Goal: Task Accomplishment & Management: Manage account settings

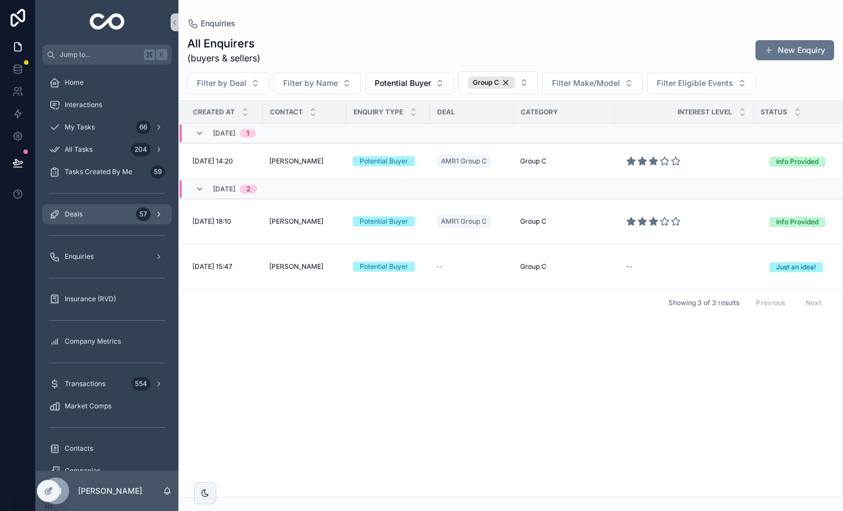
click at [106, 216] on div "Deals 57" at bounding box center [107, 214] width 116 height 18
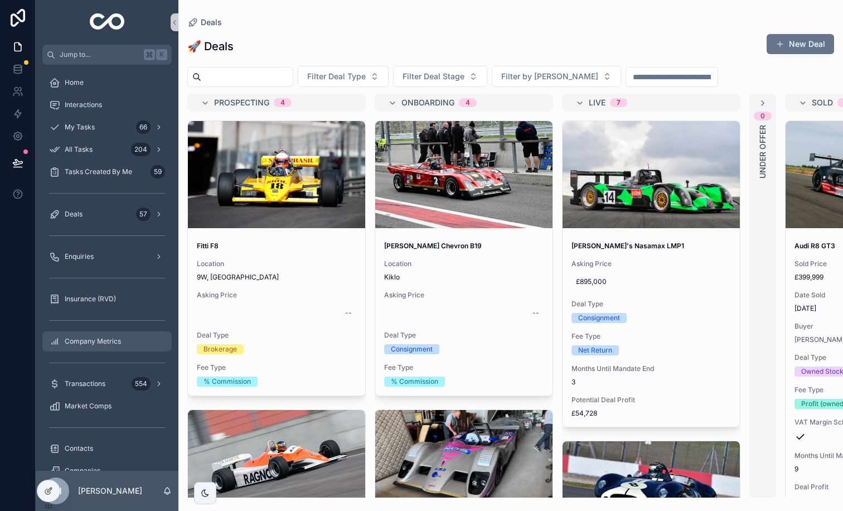
click at [111, 337] on span "Company Metrics" at bounding box center [93, 341] width 56 height 9
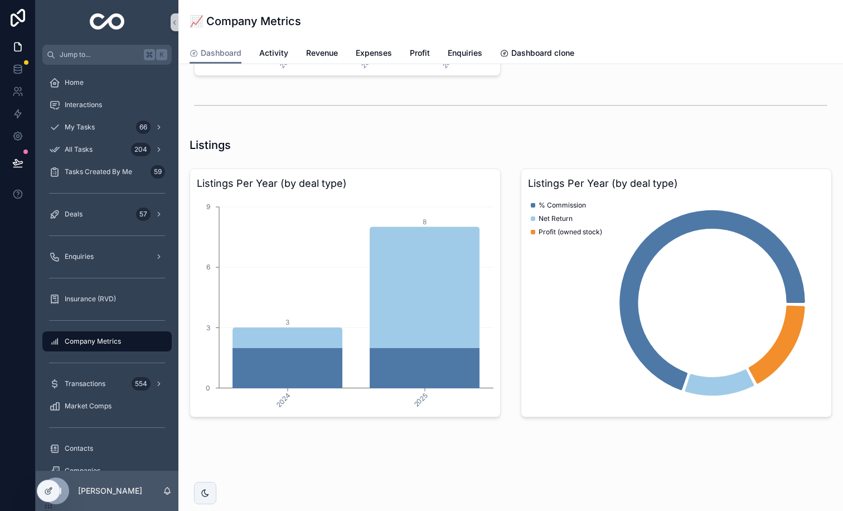
scroll to position [1971, 0]
click at [46, 487] on icon at bounding box center [48, 490] width 9 height 9
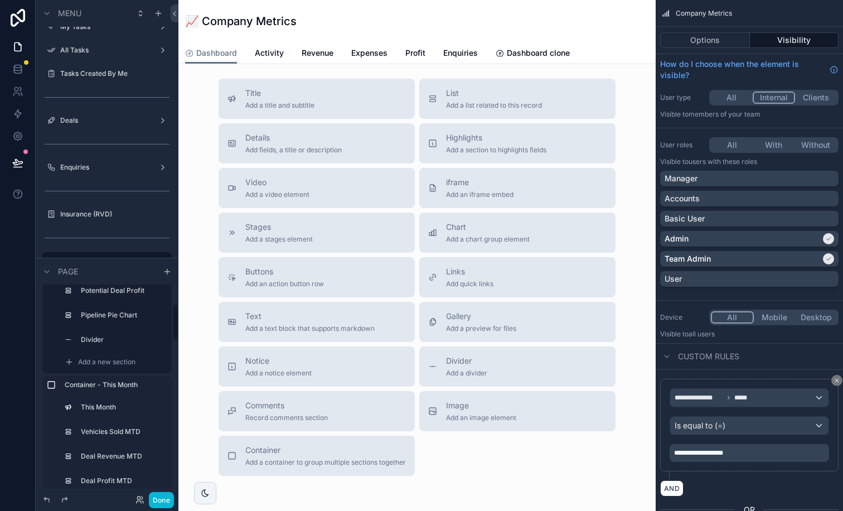
scroll to position [108, 0]
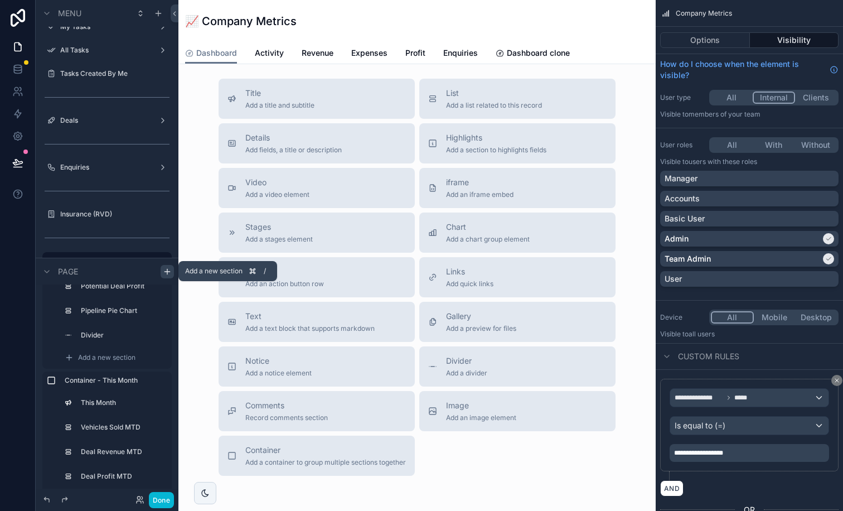
click at [162, 266] on div "scrollable content" at bounding box center [167, 270] width 13 height 13
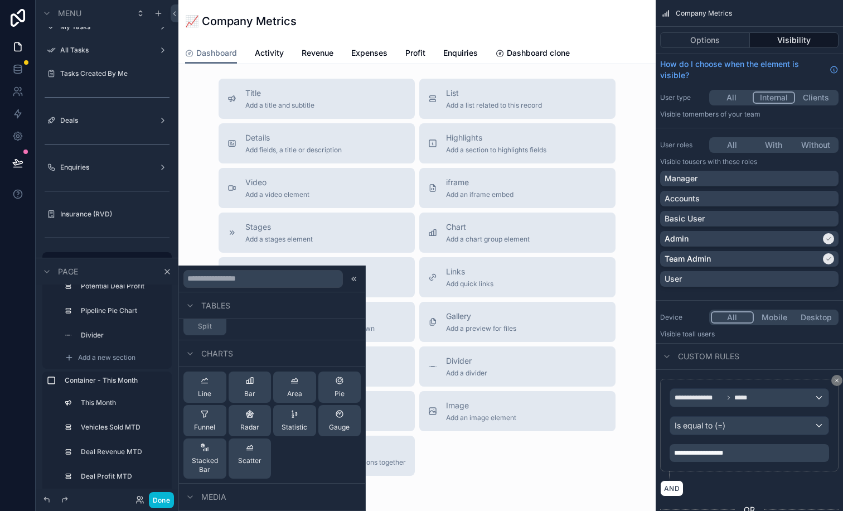
scroll to position [330, 0]
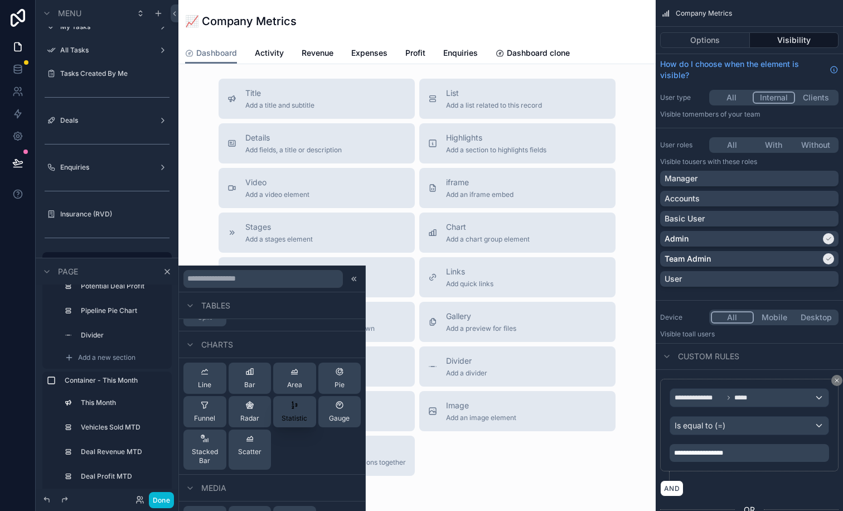
click at [295, 409] on icon at bounding box center [294, 404] width 9 height 9
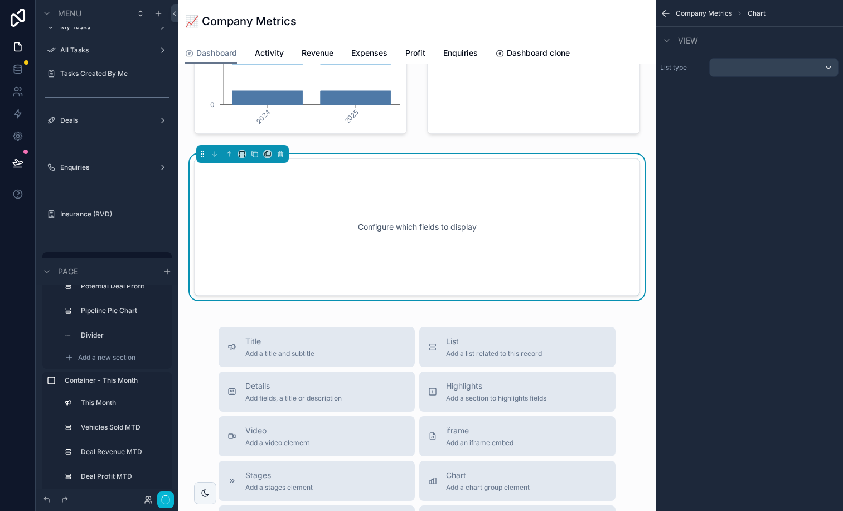
scroll to position [2268, 0]
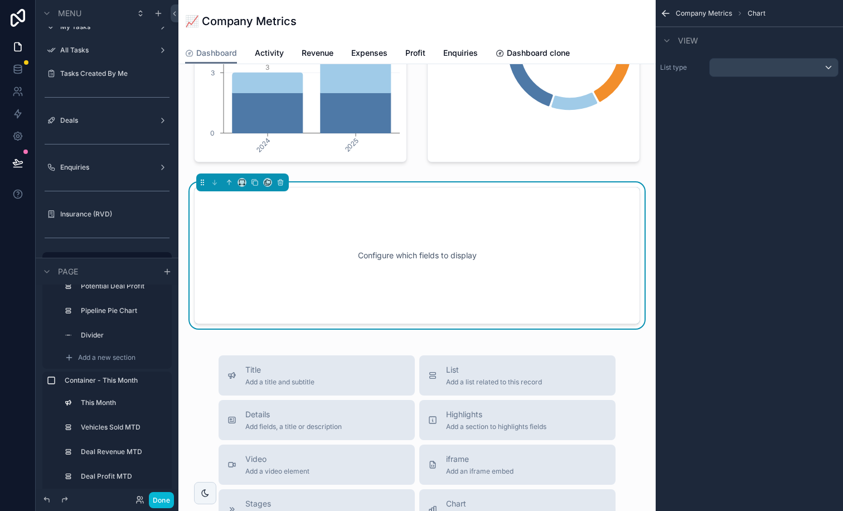
click at [370, 311] on div "Configure which fields to display" at bounding box center [417, 255] width 446 height 137
click at [802, 67] on div "scrollable content" at bounding box center [774, 68] width 128 height 18
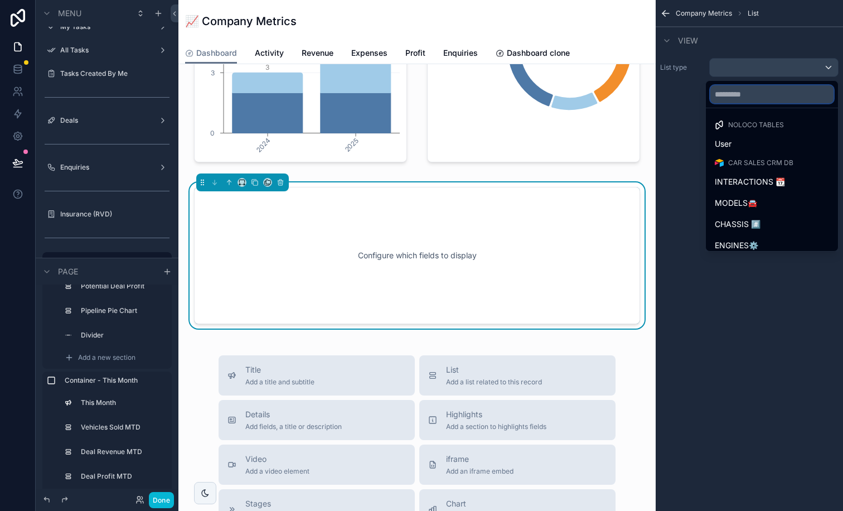
click at [792, 96] on input "text" at bounding box center [771, 94] width 123 height 18
type input "**"
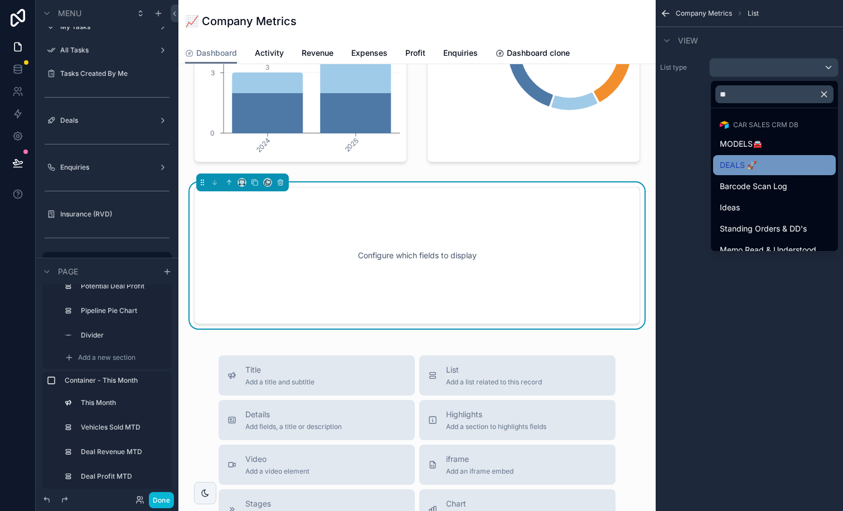
click at [733, 164] on span "DEALS 🚀" at bounding box center [738, 164] width 37 height 13
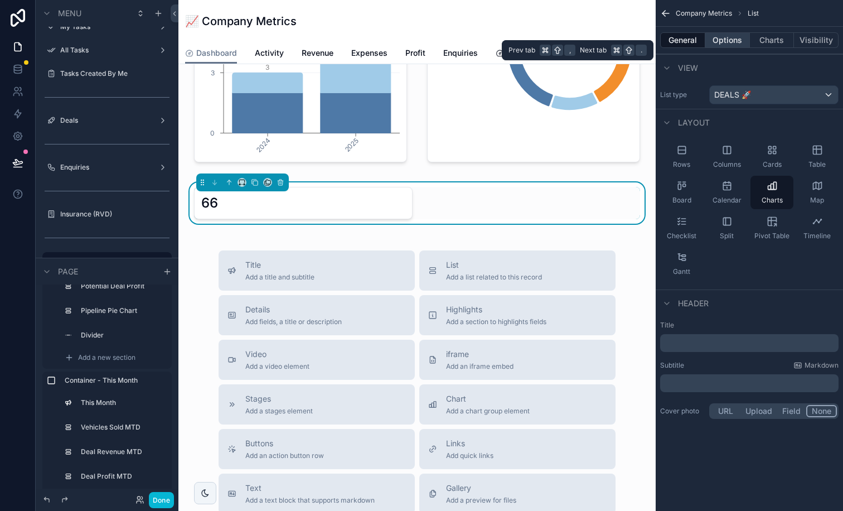
click at [734, 41] on button "Options" at bounding box center [727, 40] width 45 height 16
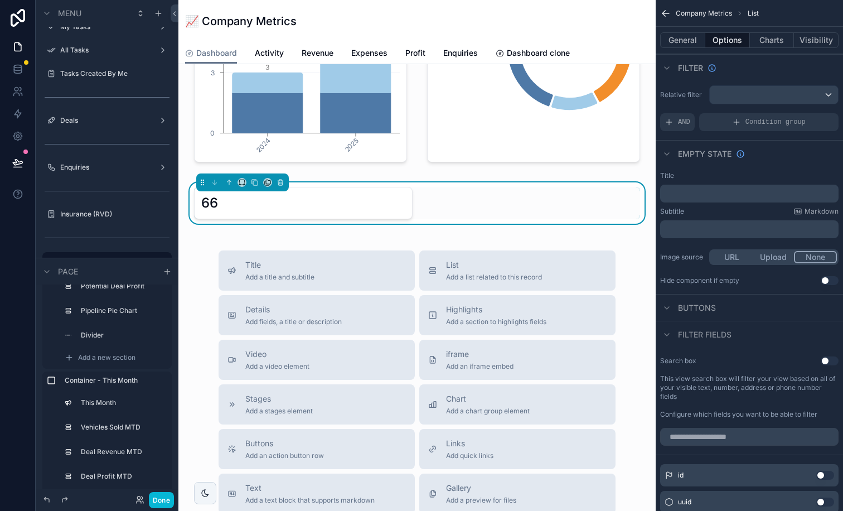
click at [785, 98] on div "scrollable content" at bounding box center [774, 95] width 128 height 18
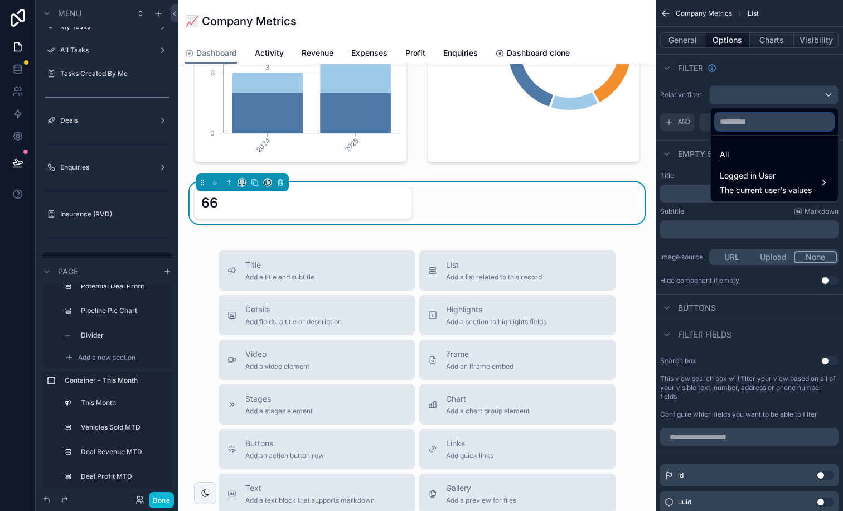
click at [775, 124] on input "text" at bounding box center [774, 122] width 118 height 18
type input "*"
click at [680, 122] on div "scrollable content" at bounding box center [421, 255] width 843 height 511
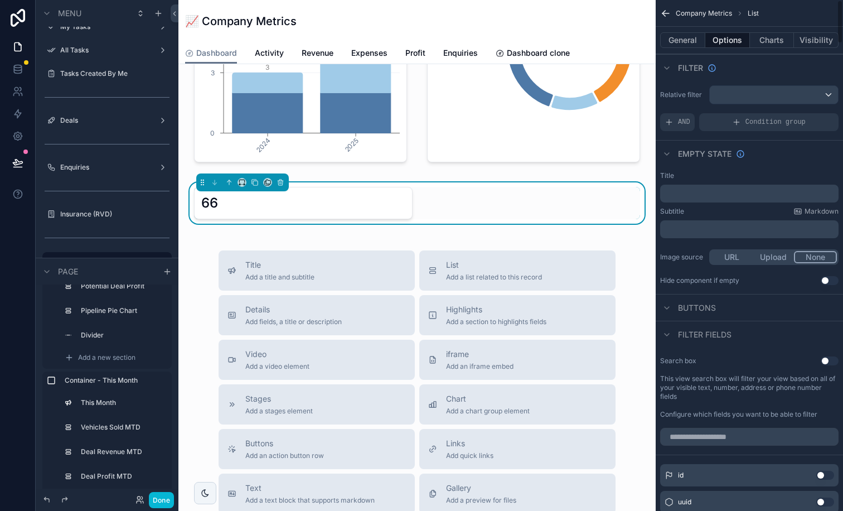
click at [680, 122] on span "AND" at bounding box center [684, 122] width 12 height 9
click at [811, 113] on icon "scrollable content" at bounding box center [811, 113] width 3 height 3
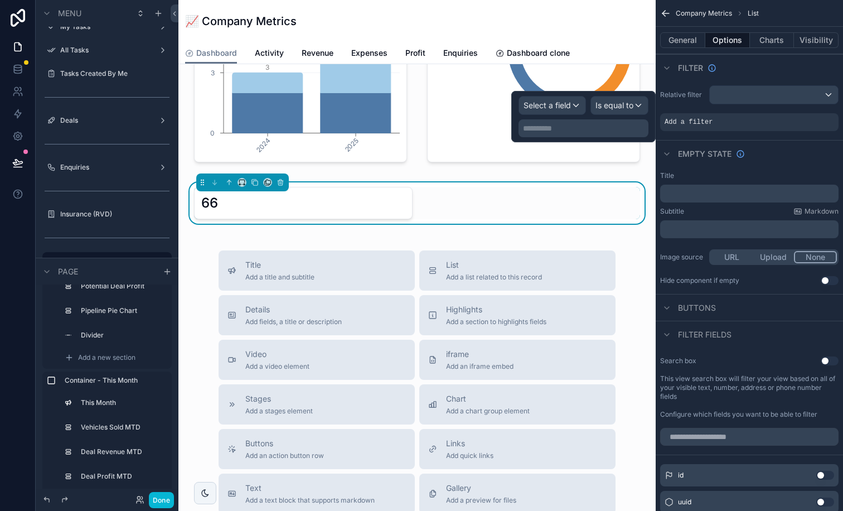
click at [544, 105] on span "Select a field" at bounding box center [547, 104] width 47 height 9
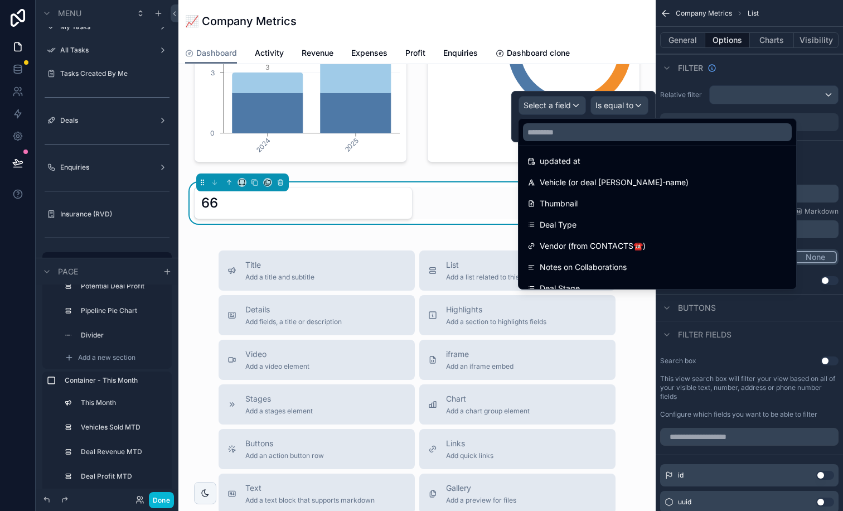
scroll to position [71, 0]
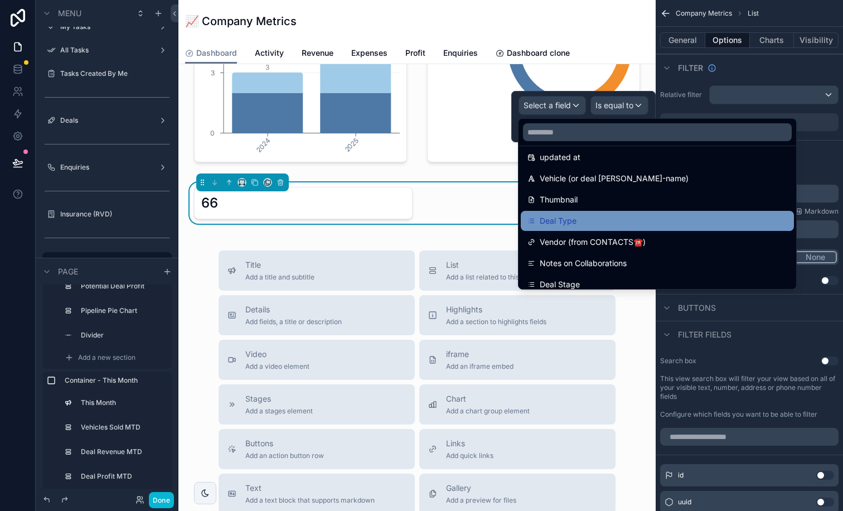
click at [565, 222] on span "Deal Type" at bounding box center [558, 220] width 37 height 13
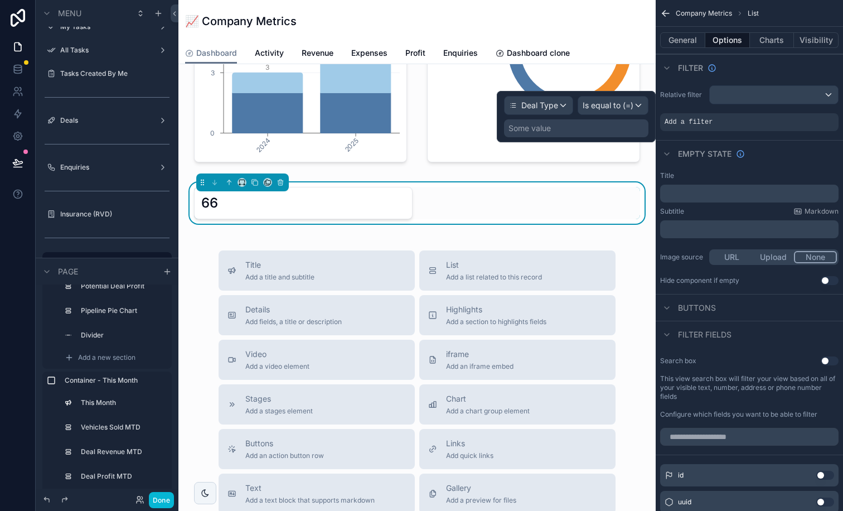
click at [613, 134] on div "Some value" at bounding box center [576, 128] width 144 height 18
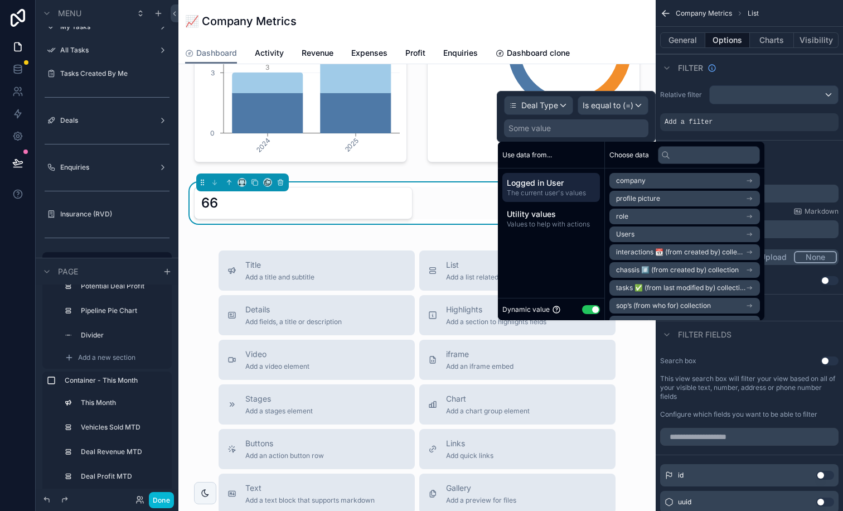
click at [613, 134] on div "Some value" at bounding box center [576, 128] width 144 height 18
click at [591, 305] on button "Use setting" at bounding box center [591, 309] width 18 height 9
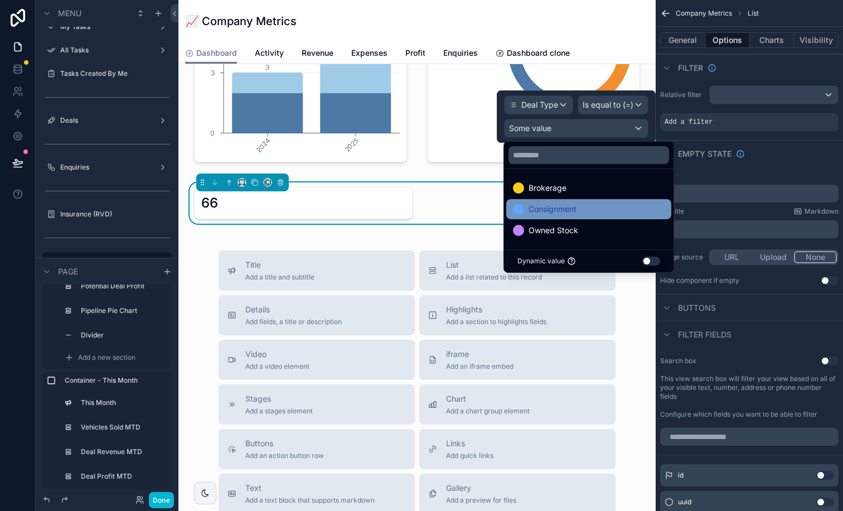
click at [585, 209] on div "Consignment" at bounding box center [589, 208] width 152 height 13
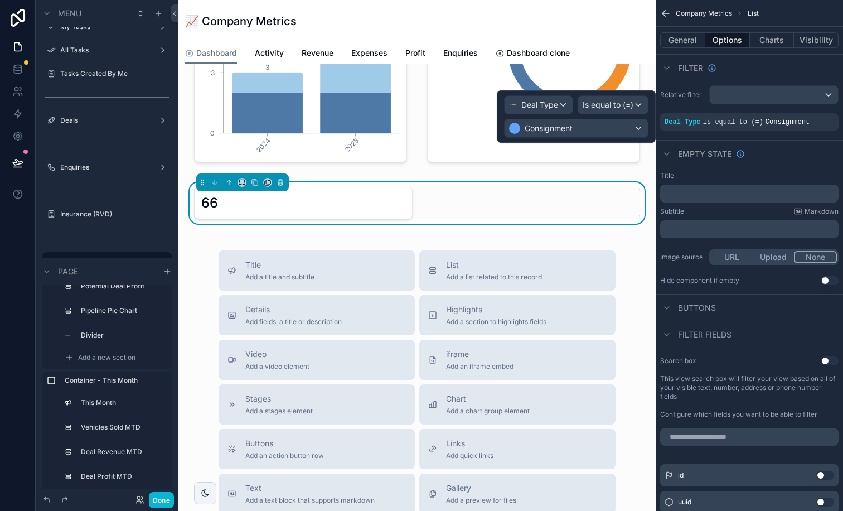
click at [614, 99] on span "Is equal to (=)" at bounding box center [608, 104] width 51 height 11
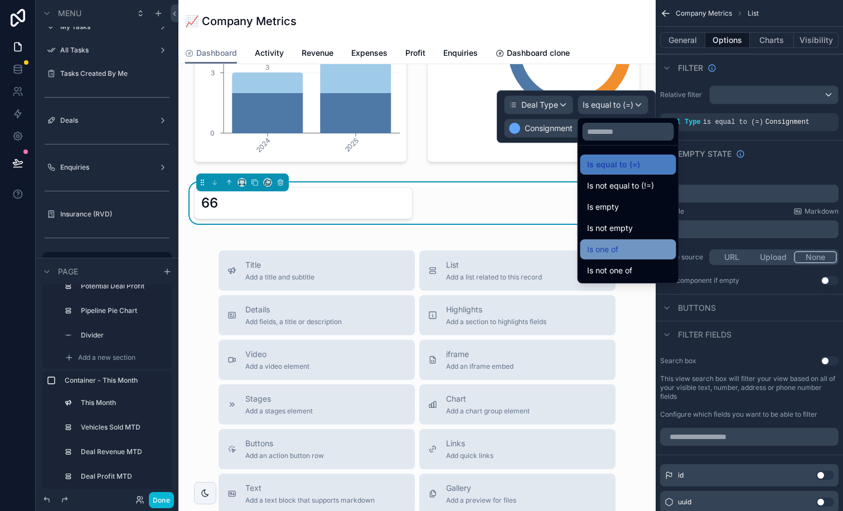
click at [629, 254] on div "Is one of" at bounding box center [628, 249] width 83 height 13
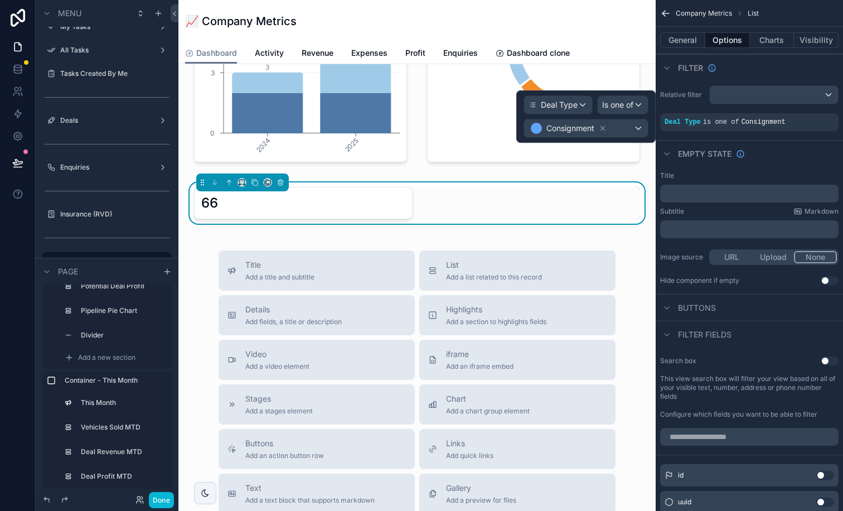
click at [614, 128] on div "Consignment" at bounding box center [586, 128] width 124 height 18
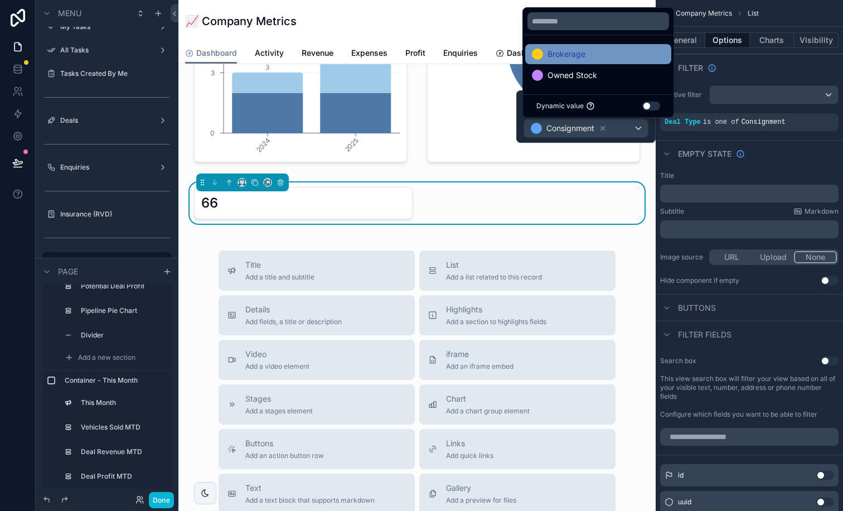
click at [578, 60] on span "Brokerage" at bounding box center [566, 53] width 38 height 13
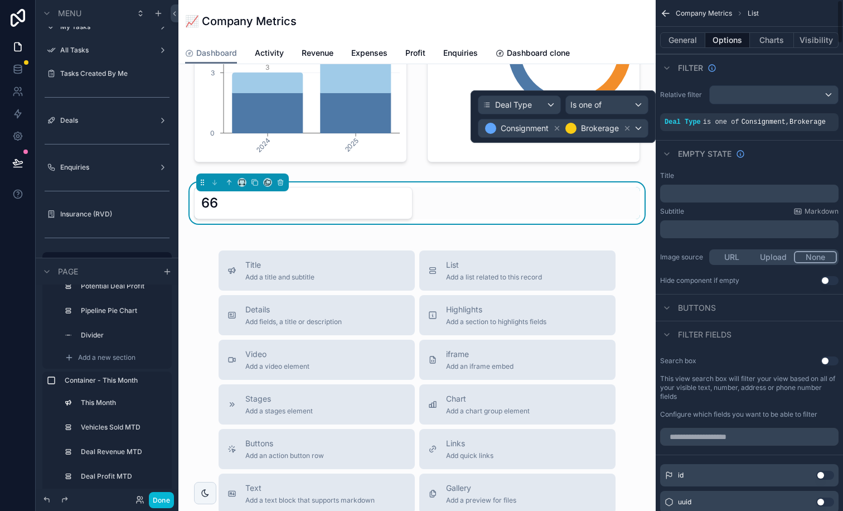
click at [834, 164] on div "Empty state" at bounding box center [749, 153] width 187 height 27
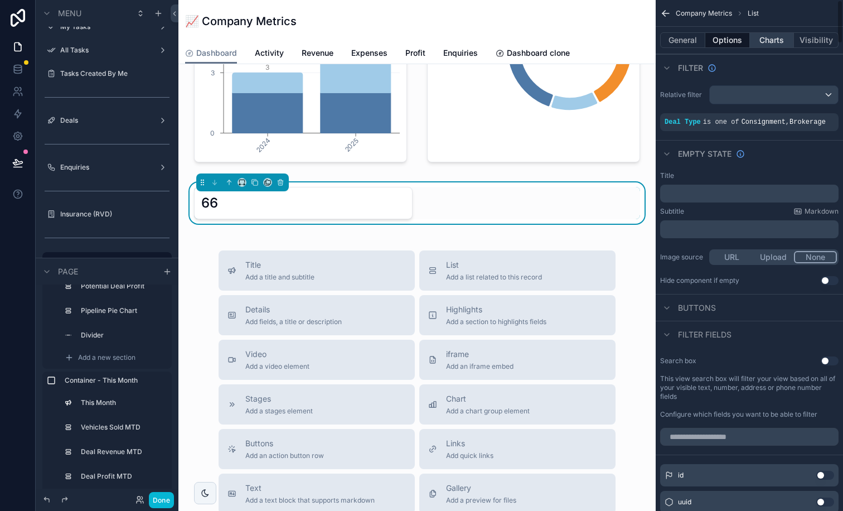
scroll to position [0, 0]
click at [762, 41] on button "Charts" at bounding box center [772, 40] width 45 height 16
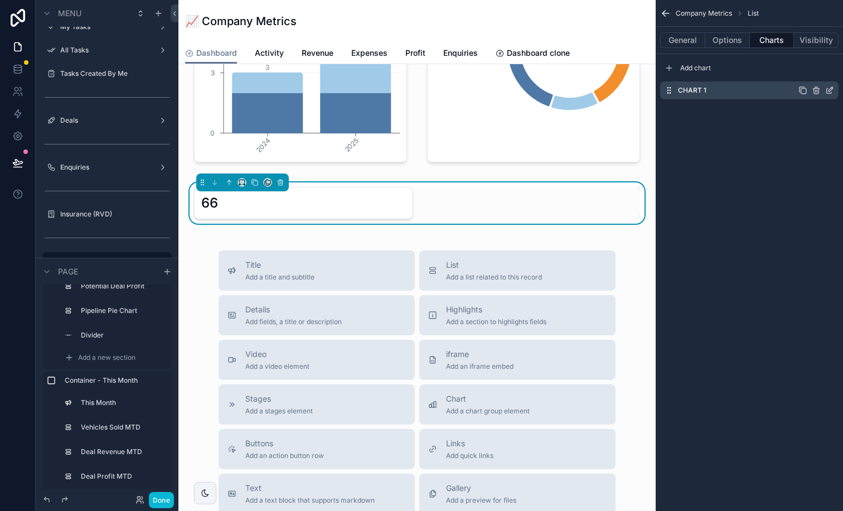
click at [828, 91] on icon "scrollable content" at bounding box center [830, 89] width 4 height 4
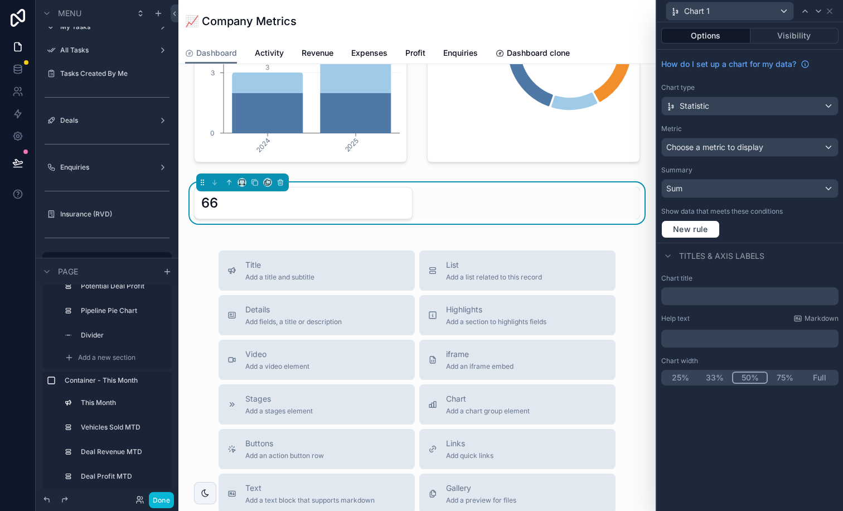
click at [756, 146] on span "Choose a metric to display" at bounding box center [714, 146] width 97 height 9
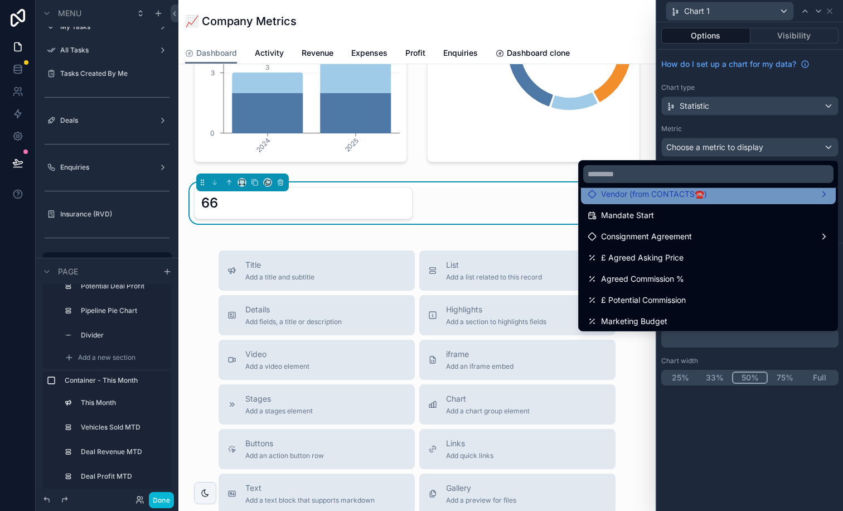
scroll to position [62, 0]
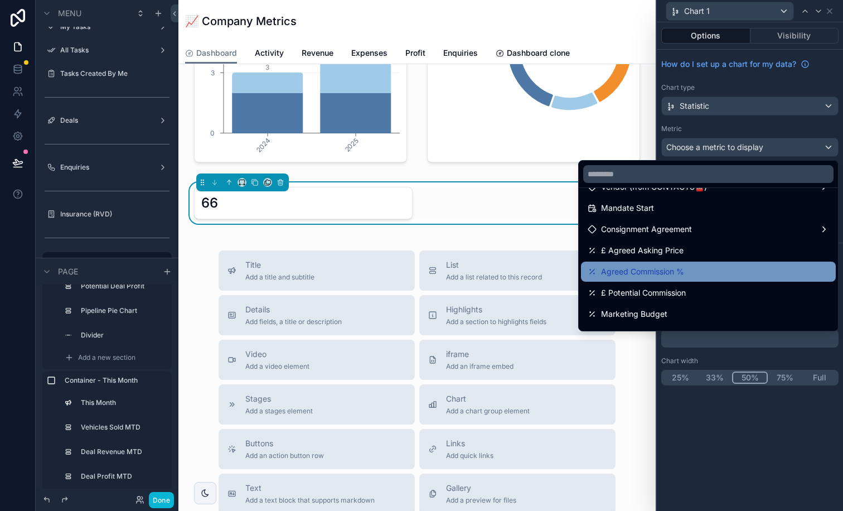
click at [668, 273] on span "Agreed Commission %" at bounding box center [642, 271] width 83 height 13
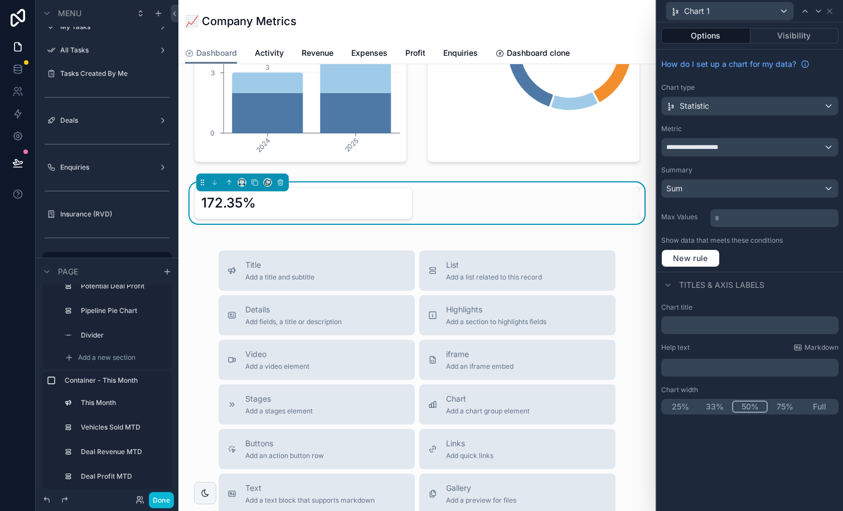
click at [764, 189] on div "Sum" at bounding box center [750, 189] width 176 height 18
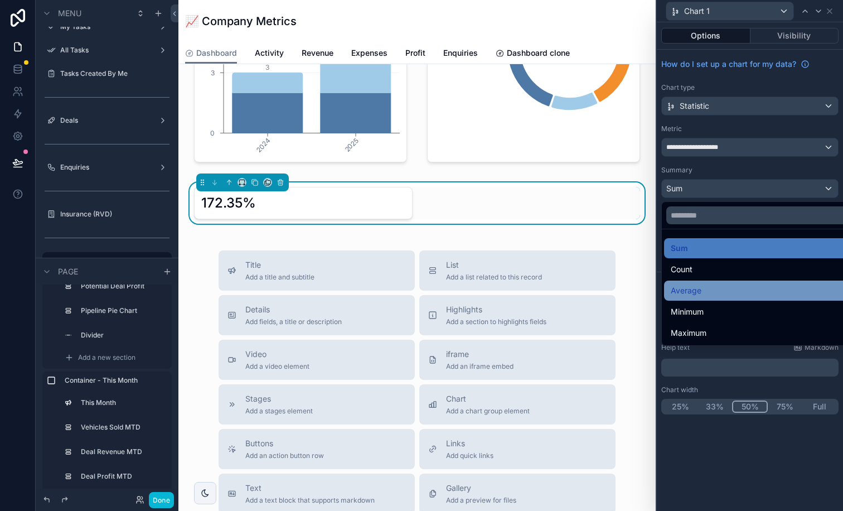
click at [721, 289] on div "Average" at bounding box center [763, 290] width 184 height 13
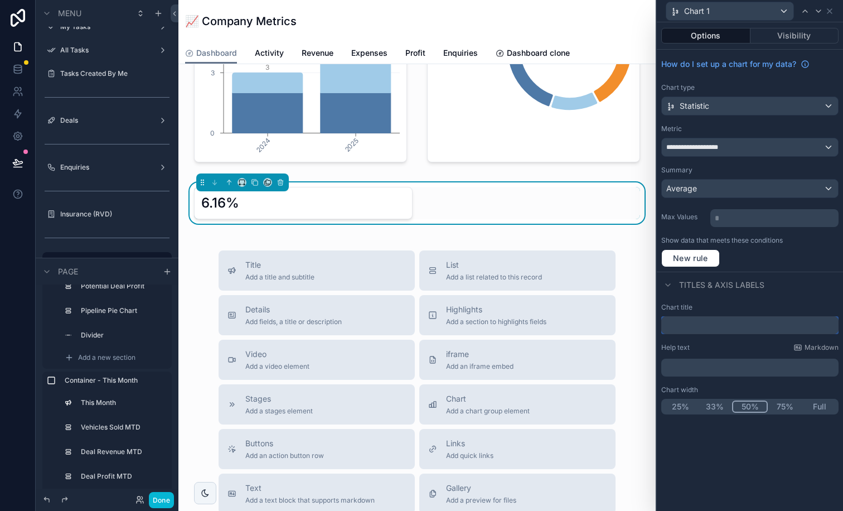
click at [724, 324] on input "text" at bounding box center [749, 325] width 177 height 18
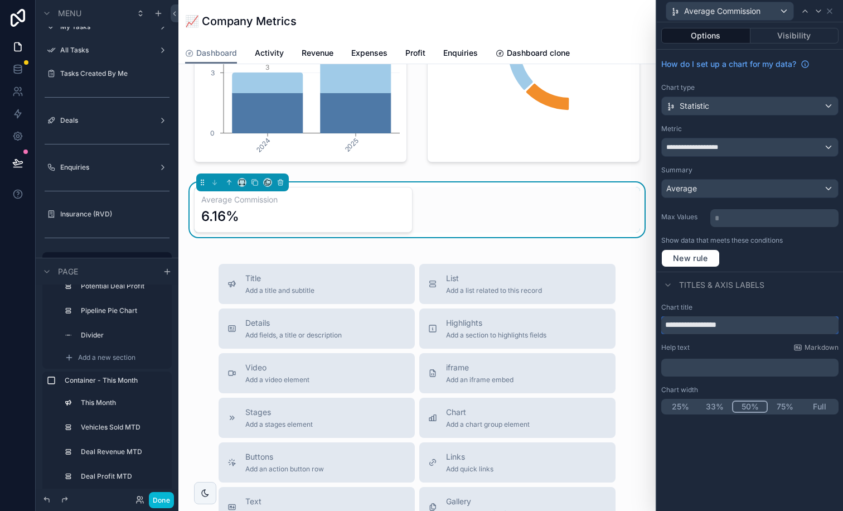
type input "**********"
click at [726, 364] on p "﻿" at bounding box center [751, 367] width 171 height 11
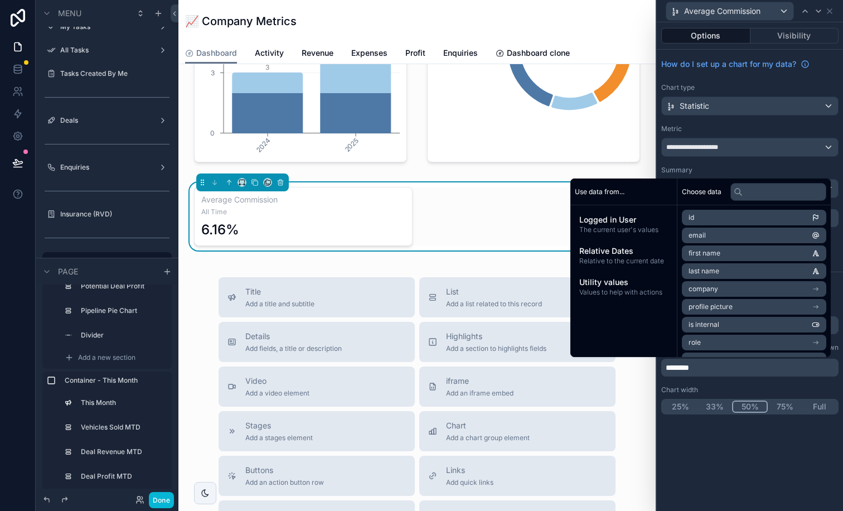
click at [738, 477] on div "**********" at bounding box center [750, 266] width 186 height 488
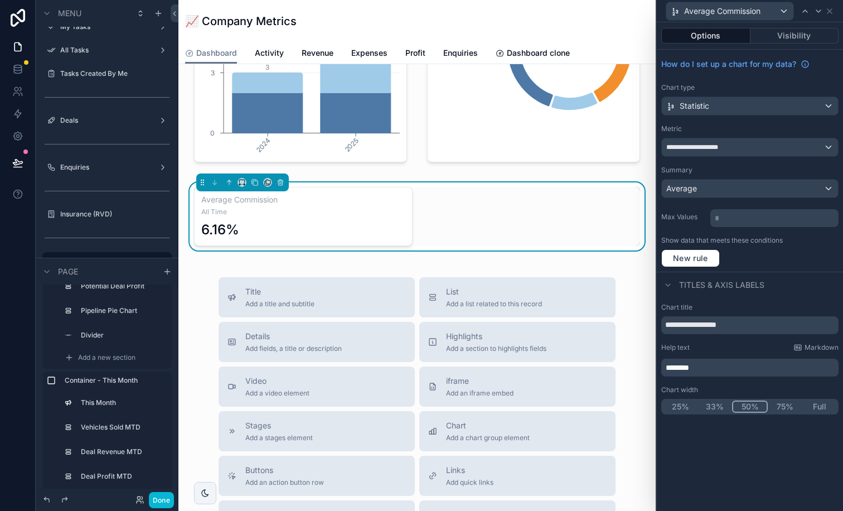
click at [734, 371] on p "********" at bounding box center [751, 367] width 171 height 11
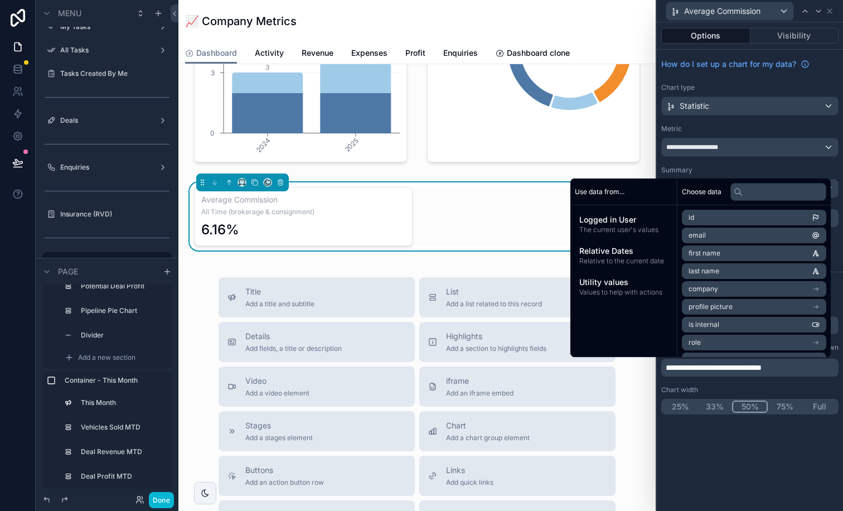
click at [748, 434] on div "**********" at bounding box center [750, 266] width 186 height 488
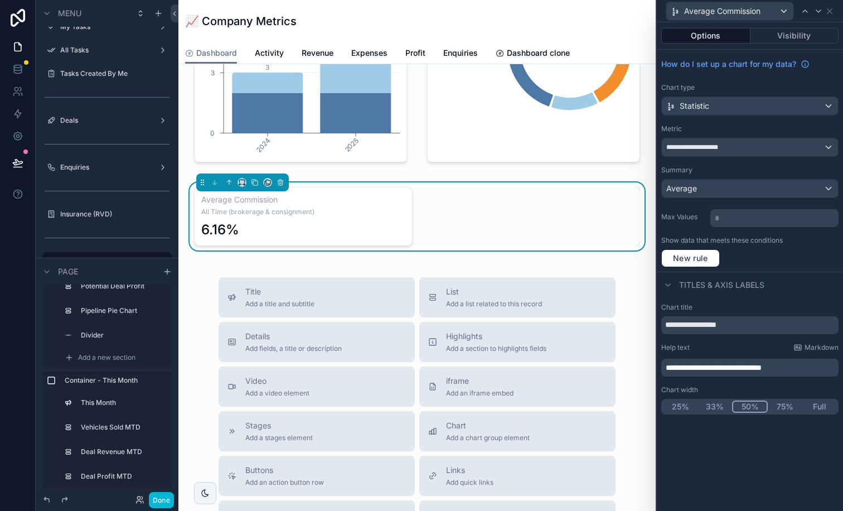
click at [744, 152] on div "**********" at bounding box center [750, 147] width 176 height 18
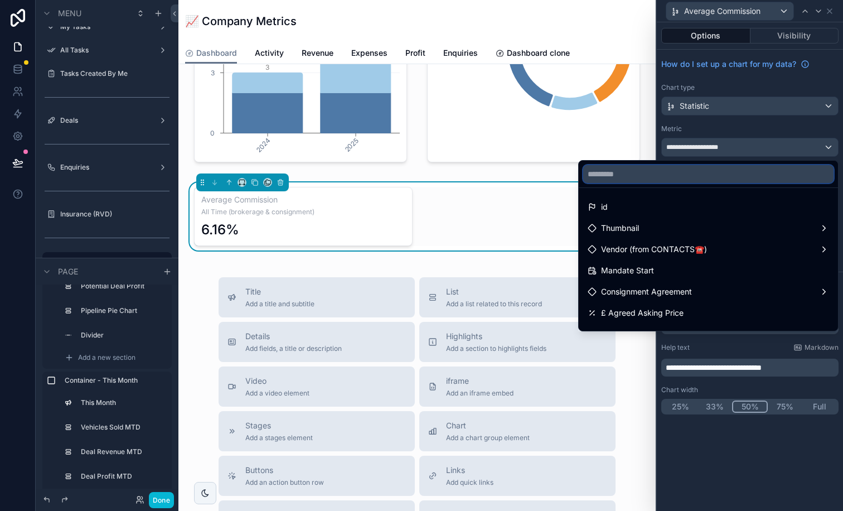
click at [740, 174] on input "text" at bounding box center [708, 174] width 250 height 18
type input "****"
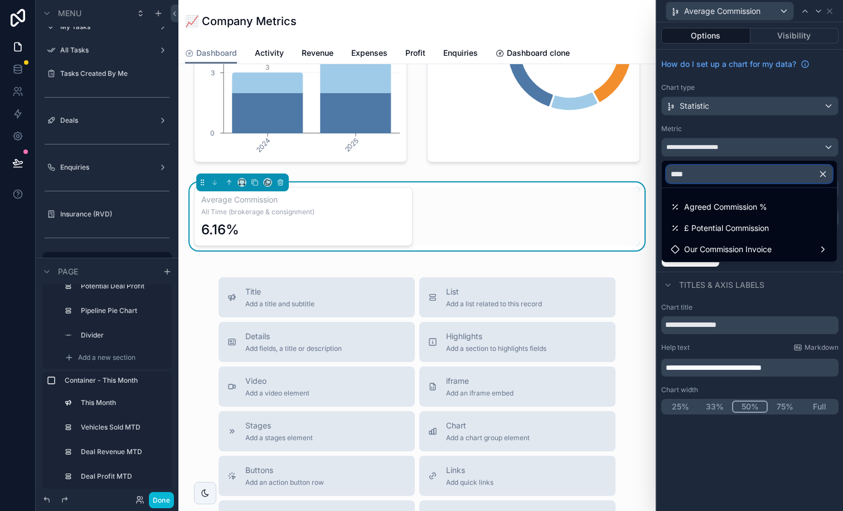
scroll to position [0, 0]
click at [768, 482] on div at bounding box center [750, 255] width 186 height 511
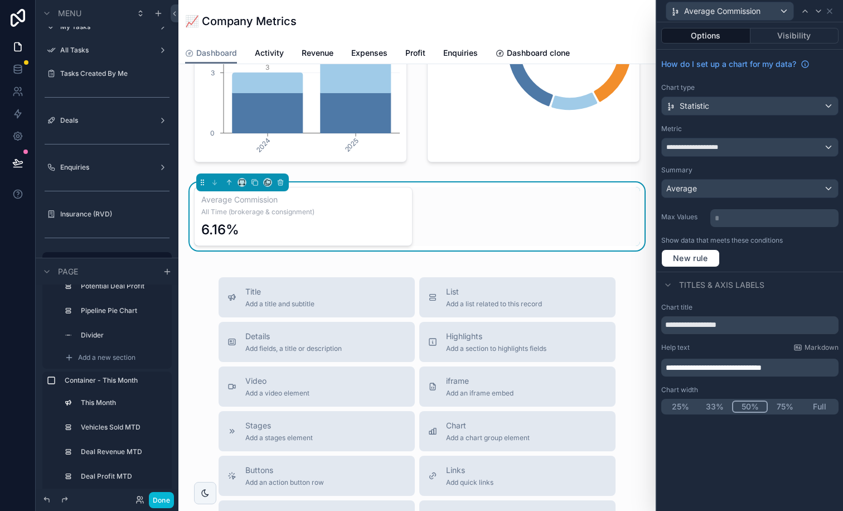
click at [768, 482] on div "**********" at bounding box center [750, 266] width 186 height 488
click at [581, 230] on div "Average Commission All Time (brokerage & consignment) 6.16%" at bounding box center [417, 216] width 446 height 59
click at [168, 274] on icon "scrollable content" at bounding box center [167, 270] width 9 height 9
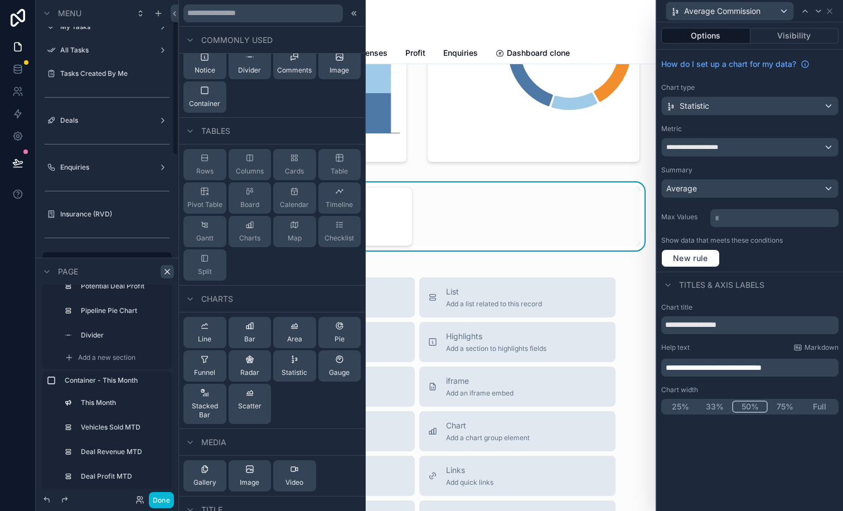
scroll to position [118, 0]
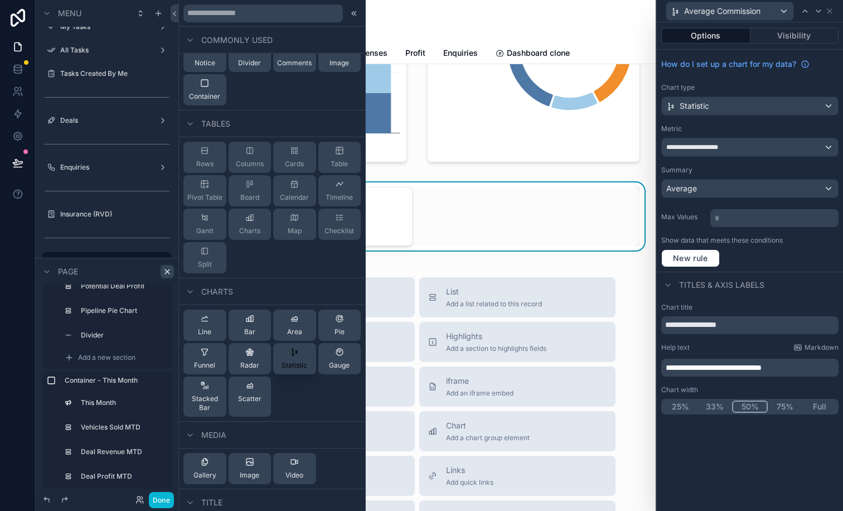
click at [290, 357] on div "Statistic" at bounding box center [295, 358] width 26 height 22
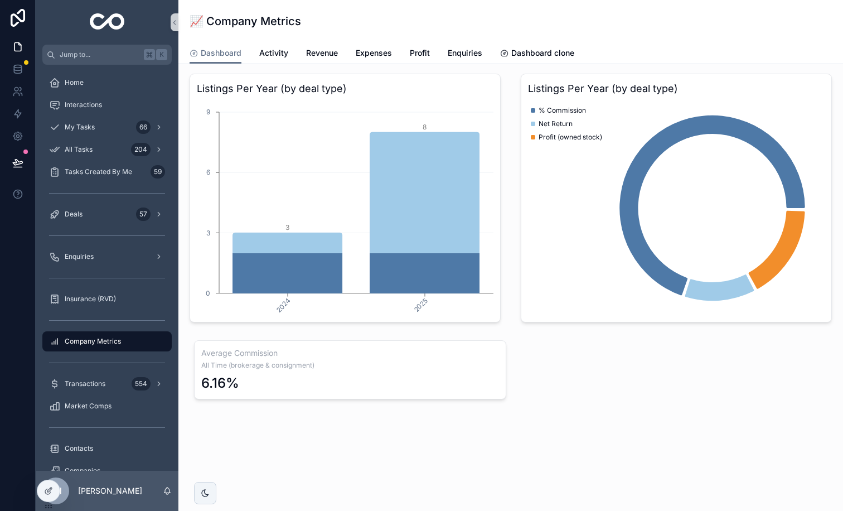
scroll to position [2069, 0]
click at [403, 370] on div "Average Commission All Time (brokerage & consignment) 6.16%" at bounding box center [350, 369] width 312 height 59
click at [557, 366] on div "Average Commission All Time (brokerage & consignment) 6.16%" at bounding box center [510, 369] width 633 height 59
click at [408, 365] on span "All Time (brokerage & consignment)" at bounding box center [350, 365] width 298 height 9
click at [49, 490] on icon at bounding box center [49, 489] width 4 height 4
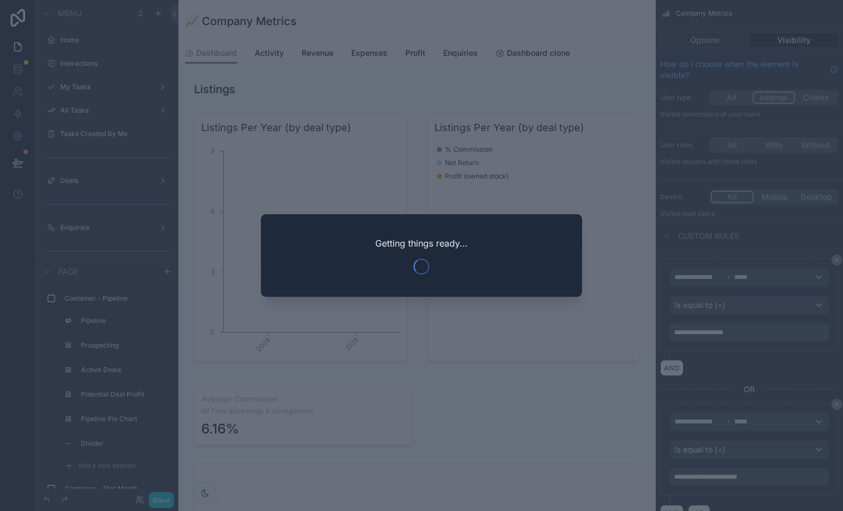
scroll to position [60, 0]
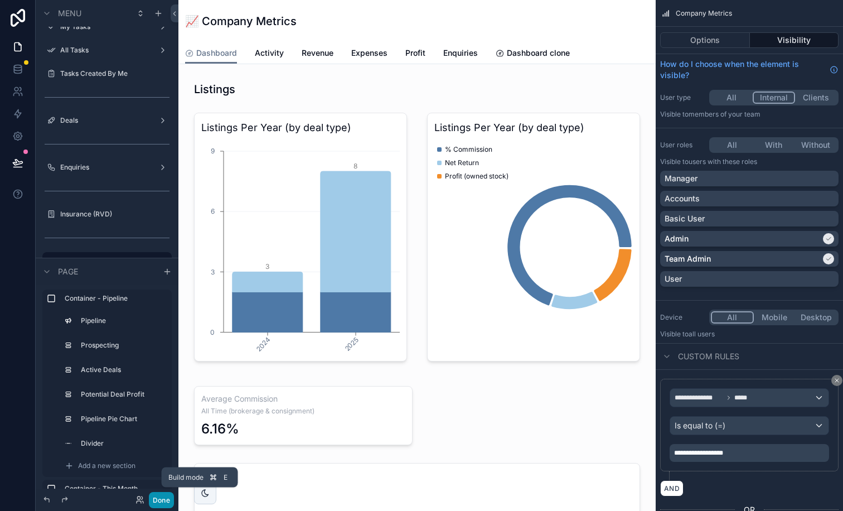
click at [166, 499] on button "Done" at bounding box center [161, 500] width 25 height 16
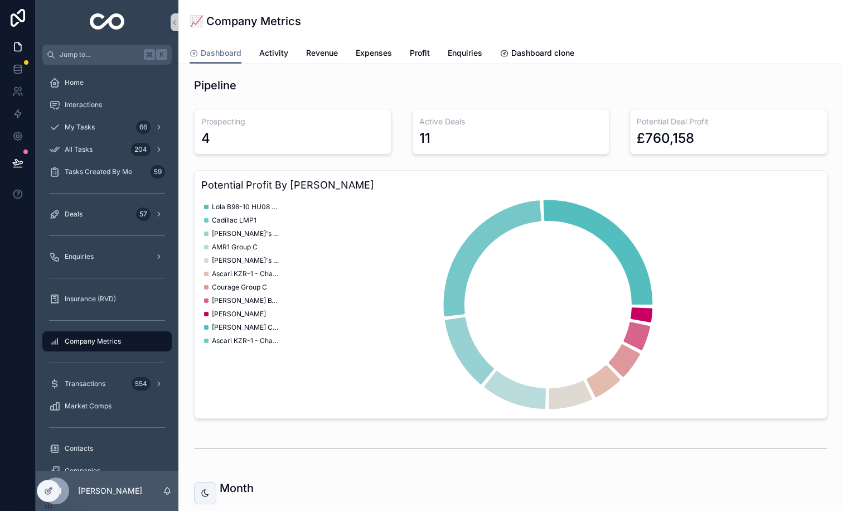
scroll to position [0, 0]
